Goal: Task Accomplishment & Management: Use online tool/utility

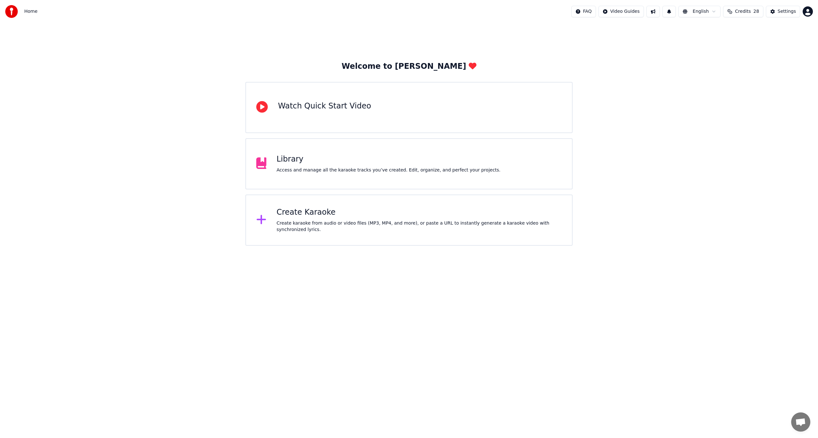
click at [369, 229] on div "Create karaoke from audio or video files (MP3, MP4, and more), or paste a URL t…" at bounding box center [419, 226] width 285 height 13
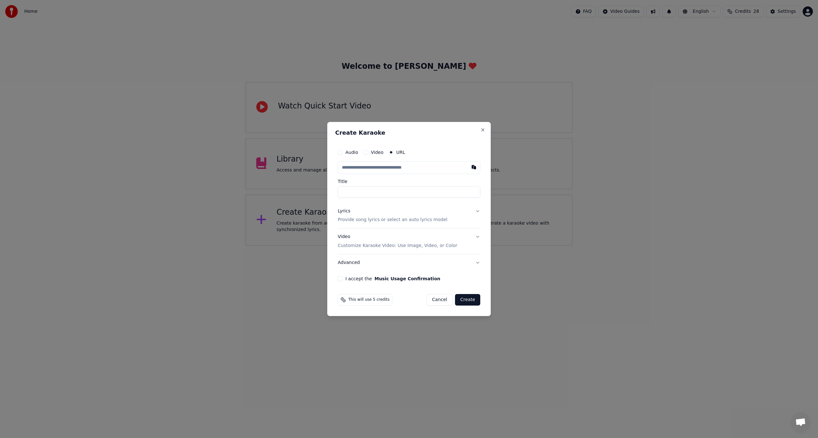
type input "**********"
click at [340, 195] on input "**********" at bounding box center [409, 192] width 143 height 12
type input "**********"
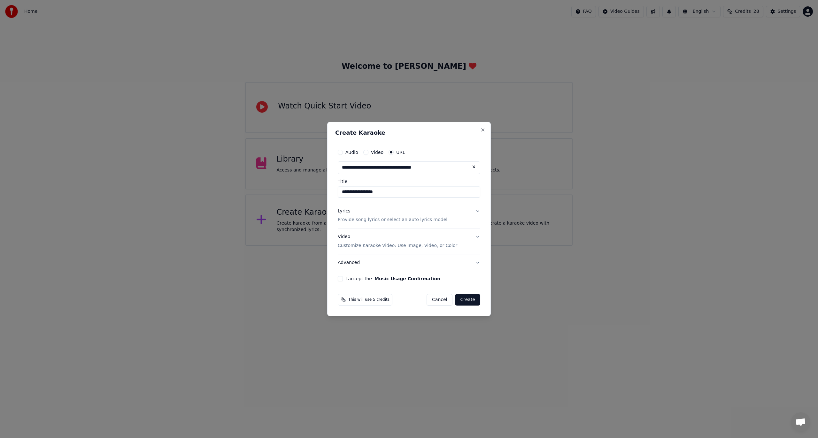
type input "**********"
click at [457, 215] on button "Lyrics Provide song lyrics or select an auto lyrics model" at bounding box center [409, 216] width 143 height 26
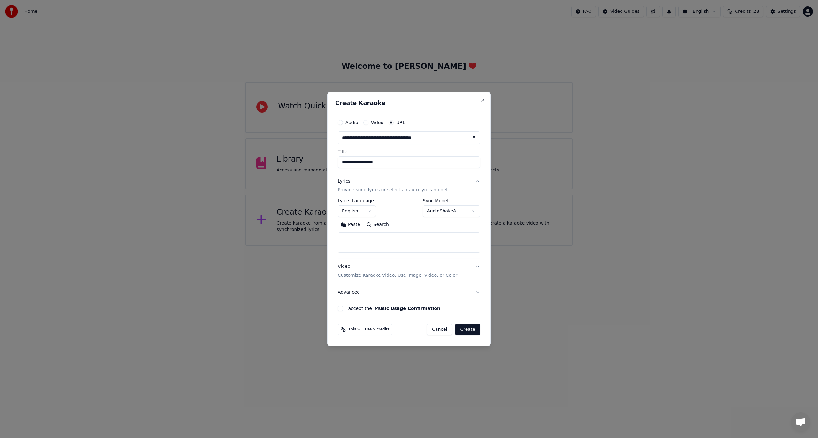
click at [383, 222] on button "Search" at bounding box center [377, 225] width 29 height 10
type textarea "**********"
click at [402, 226] on button "Expand" at bounding box center [407, 225] width 30 height 10
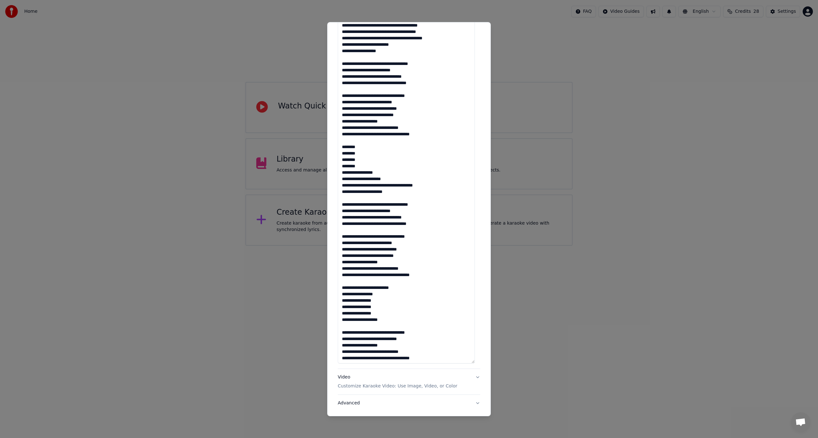
scroll to position [1, 0]
click at [469, 376] on button "Video Customize Karaoke Video: Use Image, Video, or Color" at bounding box center [409, 382] width 143 height 26
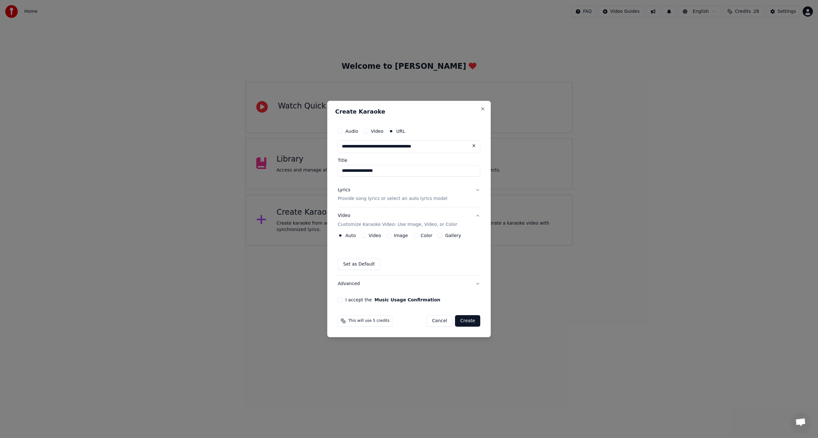
click at [387, 236] on button "Image" at bounding box center [388, 235] width 5 height 5
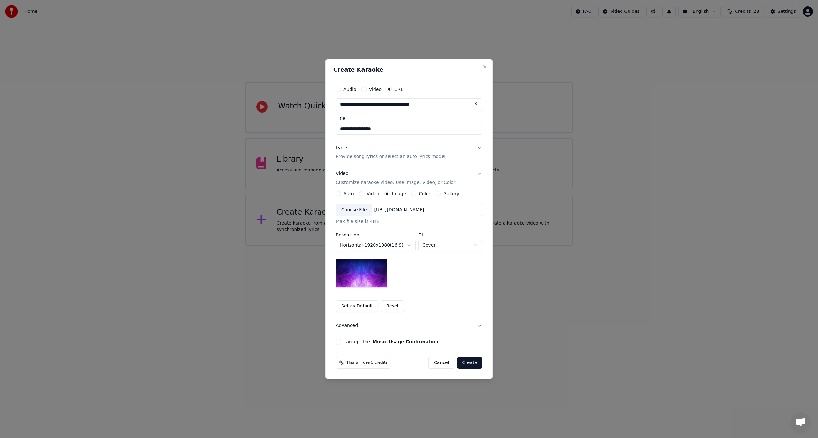
click at [345, 207] on div "Choose File" at bounding box center [354, 210] width 36 height 12
click at [339, 342] on button "I accept the Music Usage Confirmation" at bounding box center [338, 341] width 5 height 5
click at [465, 362] on button "Create" at bounding box center [469, 363] width 25 height 12
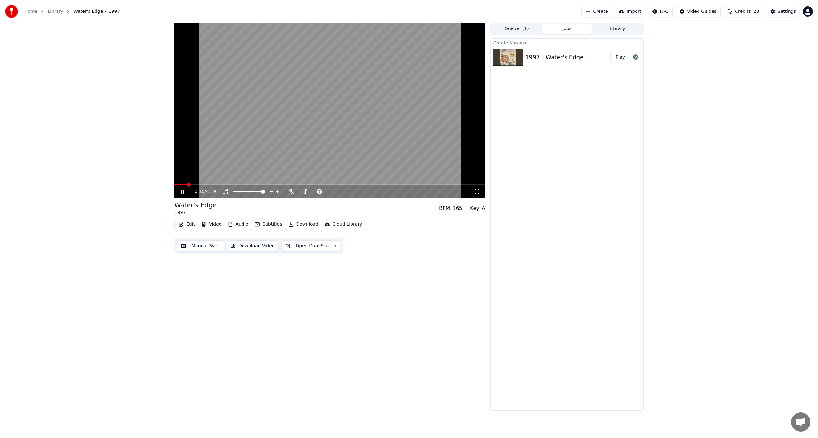
click at [265, 221] on button "Subtitles" at bounding box center [268, 224] width 32 height 9
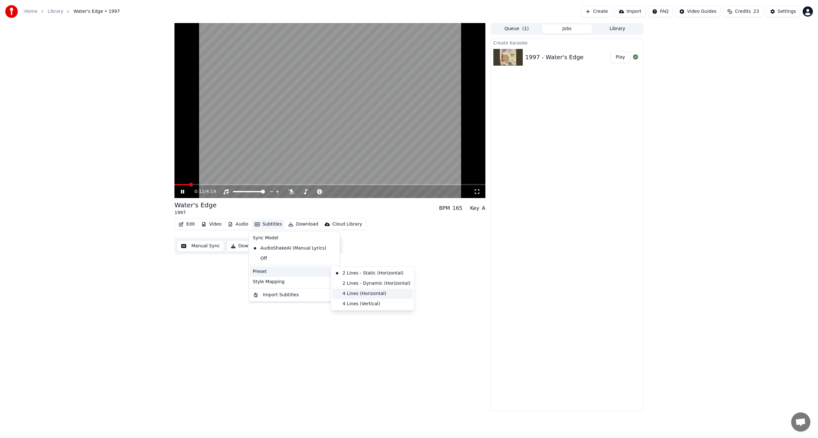
click at [376, 293] on div "4 Lines (Horizontal)" at bounding box center [372, 293] width 81 height 10
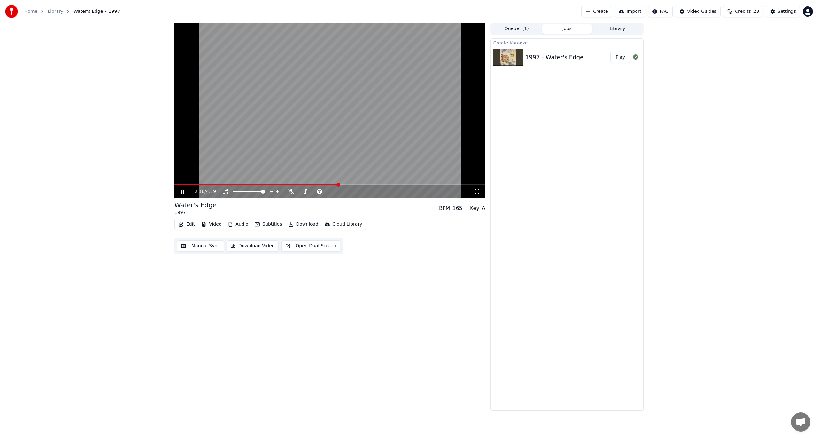
click at [183, 190] on icon at bounding box center [187, 191] width 15 height 5
click at [295, 222] on button "Download" at bounding box center [303, 224] width 35 height 9
click at [321, 239] on div "Video [.mp4]" at bounding box center [323, 238] width 57 height 6
click at [622, 54] on button "Show" at bounding box center [619, 57] width 23 height 12
click at [609, 11] on button "Create" at bounding box center [596, 12] width 31 height 12
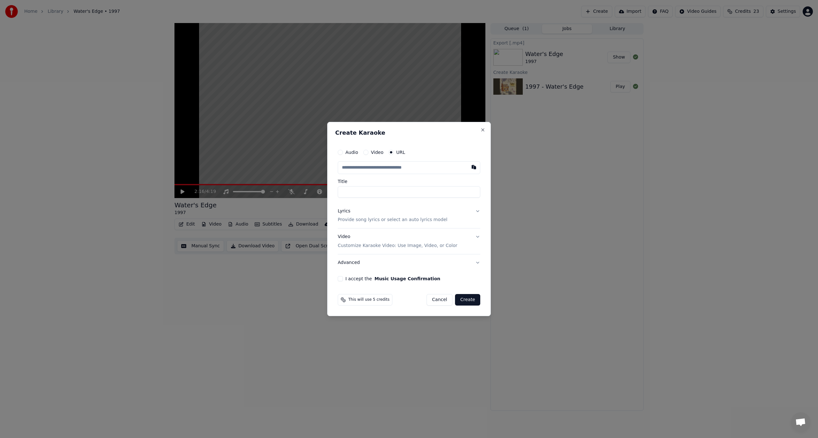
click at [384, 167] on input "text" at bounding box center [409, 167] width 143 height 13
type input "**********"
click at [474, 213] on button "Lyrics Provide song lyrics or select an auto lyrics model" at bounding box center [409, 216] width 143 height 26
type input "**********"
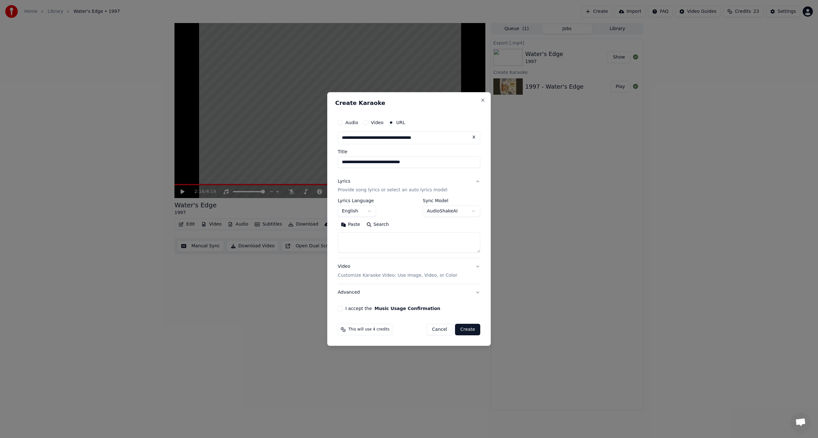
click at [381, 226] on button "Search" at bounding box center [377, 225] width 29 height 10
type textarea "**********"
click at [395, 224] on button "Expand" at bounding box center [407, 225] width 30 height 10
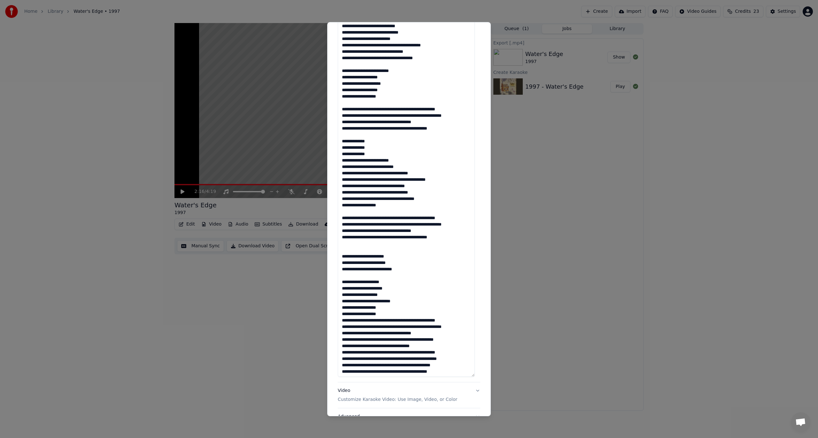
click at [460, 393] on button "Video Customize Karaoke Video: Use Image, Video, or Color" at bounding box center [409, 395] width 143 height 26
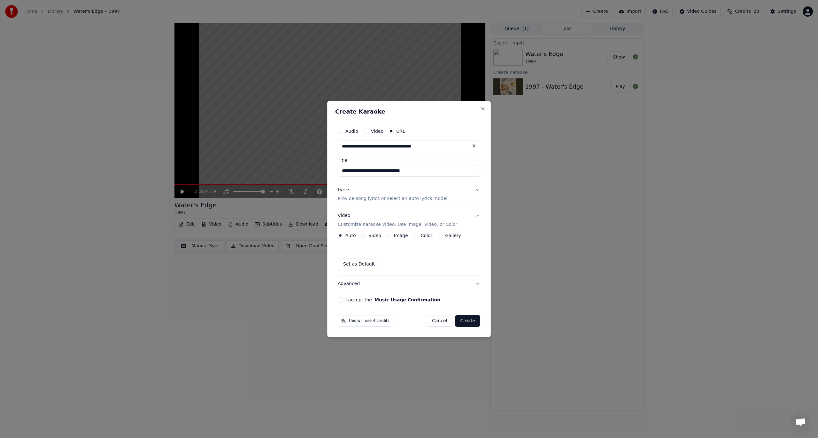
click at [388, 235] on button "Image" at bounding box center [388, 235] width 5 height 5
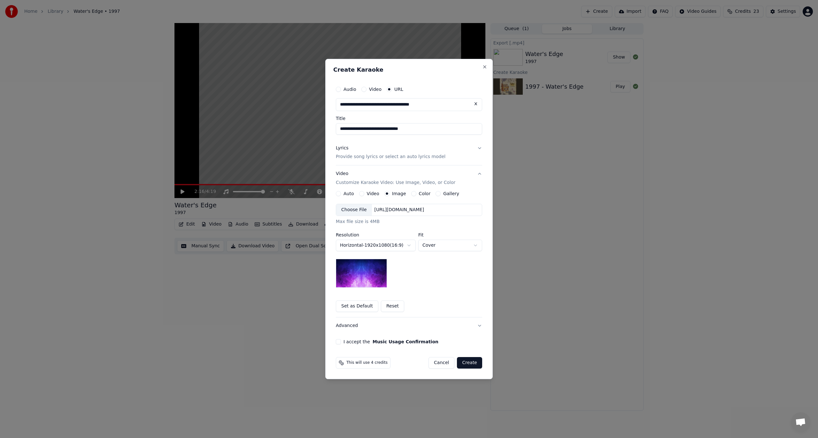
click at [350, 208] on div "Choose File" at bounding box center [354, 210] width 36 height 12
click at [342, 342] on div "I accept the Music Usage Confirmation" at bounding box center [409, 341] width 146 height 5
click at [338, 342] on button "I accept the Music Usage Confirmation" at bounding box center [338, 341] width 5 height 5
click at [462, 362] on button "Create" at bounding box center [469, 363] width 25 height 12
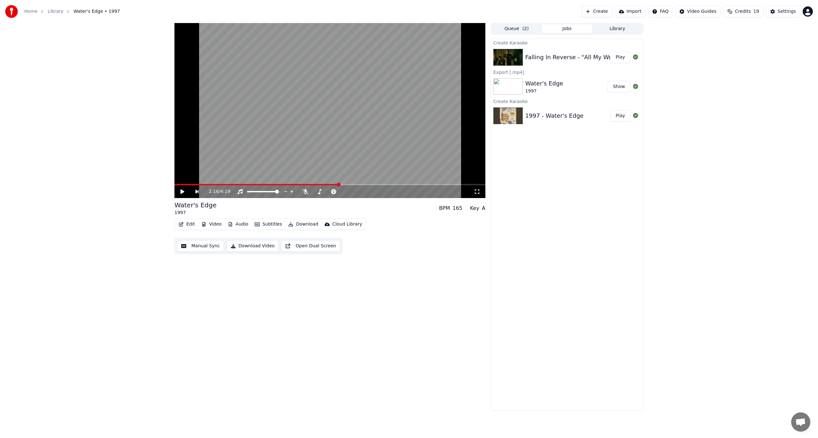
click at [343, 336] on div "2:16 / 4:19 Water's Edge 1997 BPM 165 Key A Edit Video Audio Subtitles Download…" at bounding box center [330, 216] width 311 height 387
click at [620, 58] on button "Play" at bounding box center [620, 57] width 20 height 12
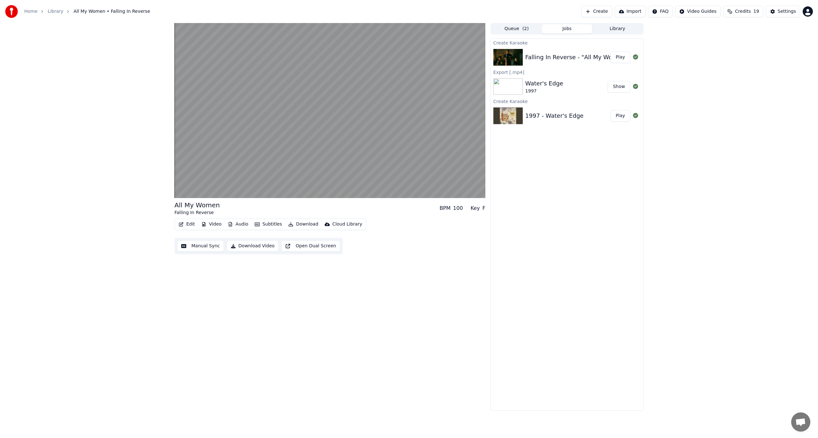
click at [261, 225] on button "Subtitles" at bounding box center [268, 224] width 32 height 9
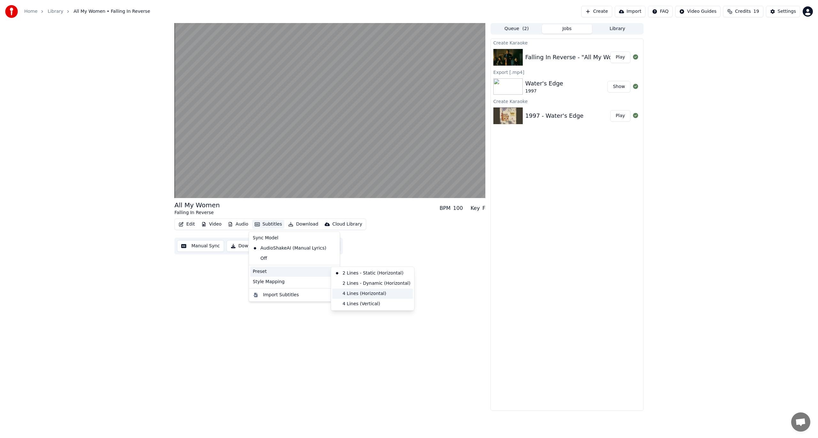
click at [370, 293] on div "4 Lines (Horizontal)" at bounding box center [372, 293] width 81 height 10
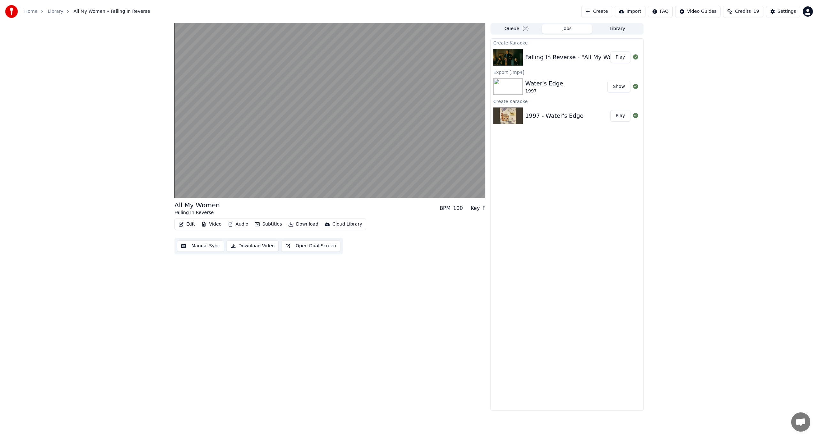
click at [304, 223] on button "Download" at bounding box center [303, 224] width 35 height 9
click at [305, 236] on div "Video [.mp4]" at bounding box center [309, 238] width 29 height 6
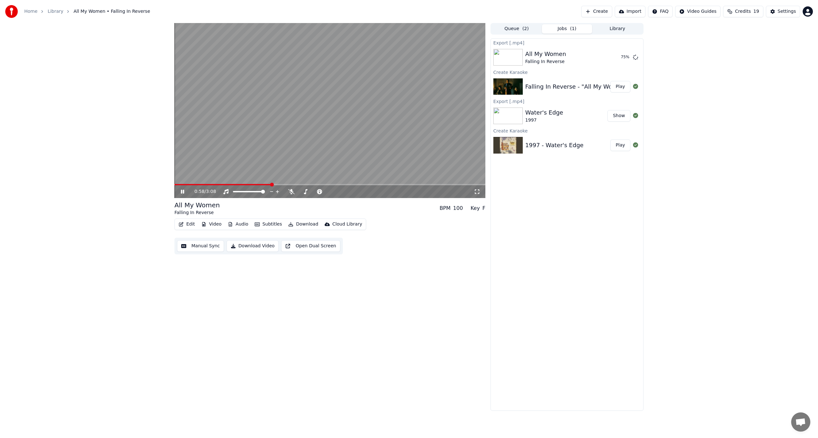
click at [184, 192] on icon at bounding box center [182, 192] width 3 height 4
click at [619, 55] on button "Show" at bounding box center [619, 57] width 23 height 12
